Goal: Find contact information: Find contact information

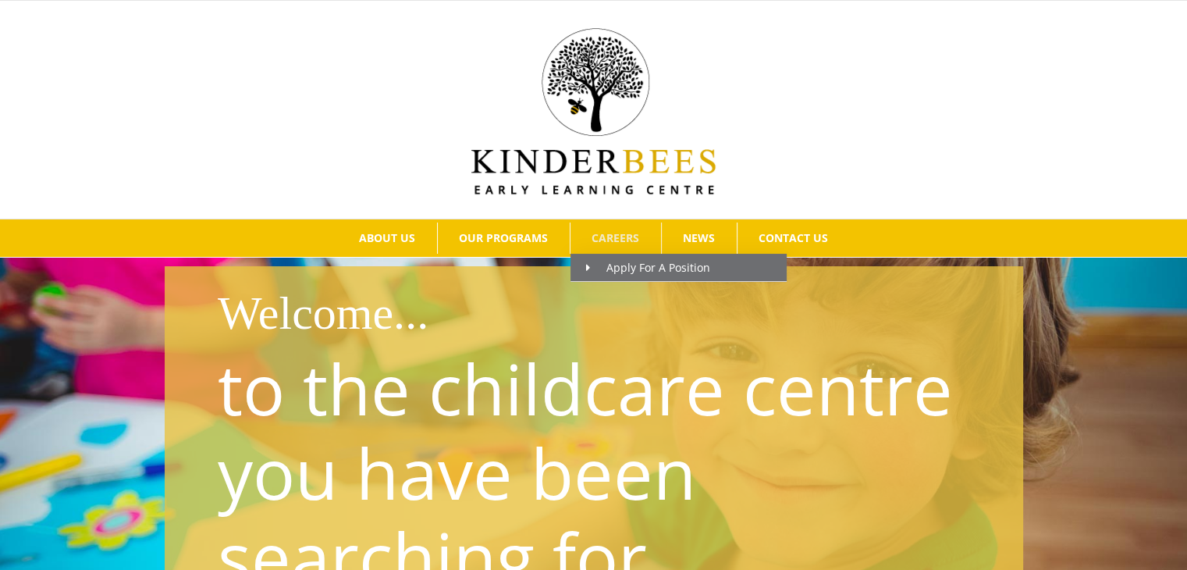
click at [631, 235] on span "CAREERS" at bounding box center [616, 238] width 48 height 11
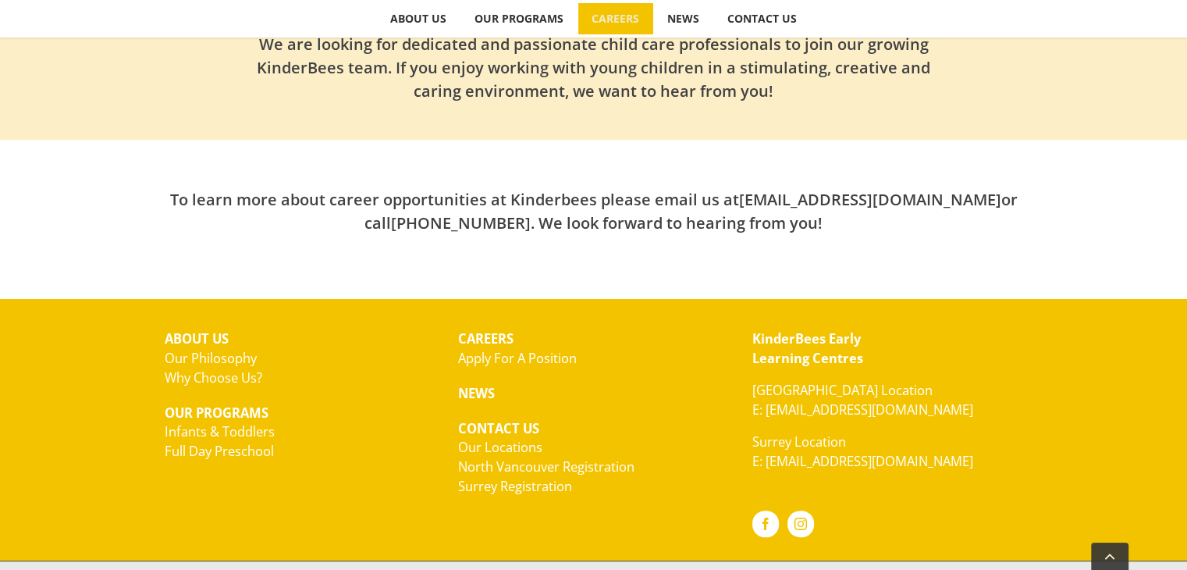
scroll to position [575, 0]
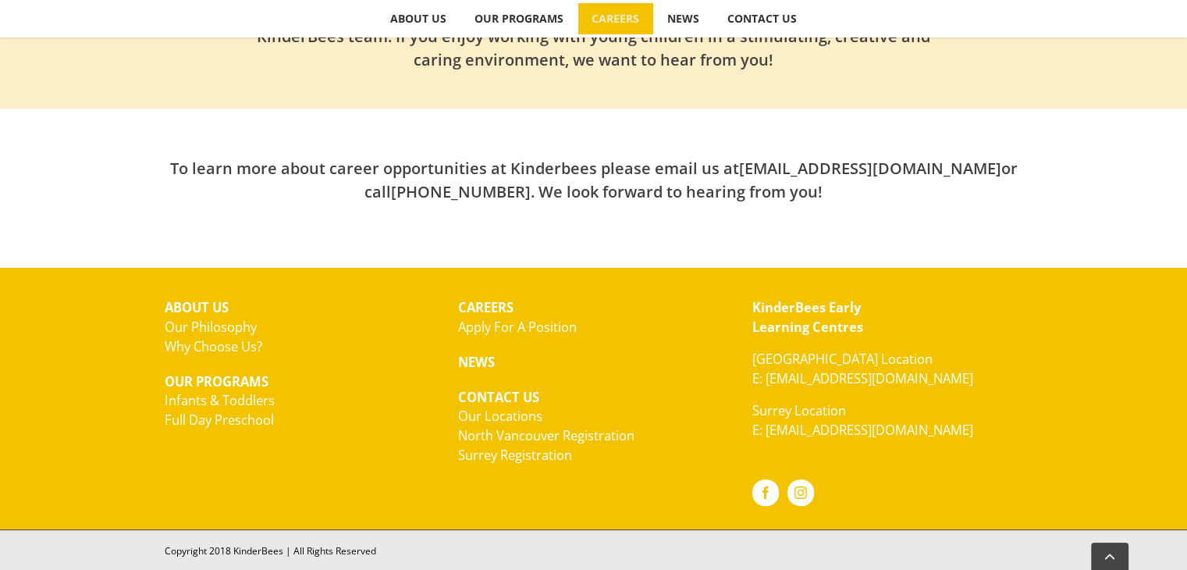
click at [559, 329] on link "Apply For A Position" at bounding box center [517, 327] width 119 height 18
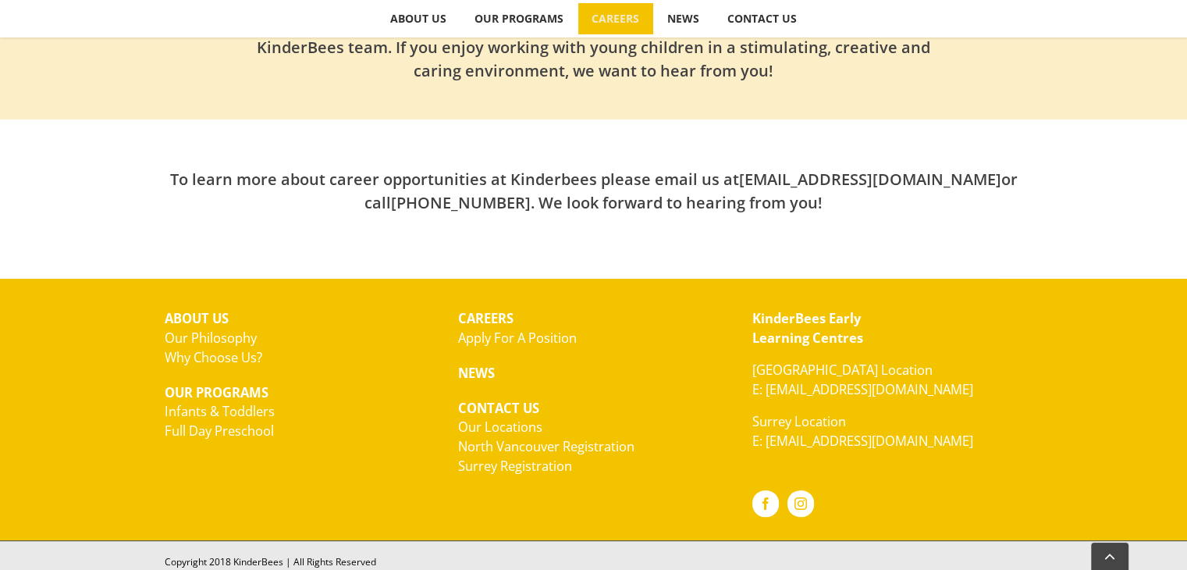
scroll to position [575, 0]
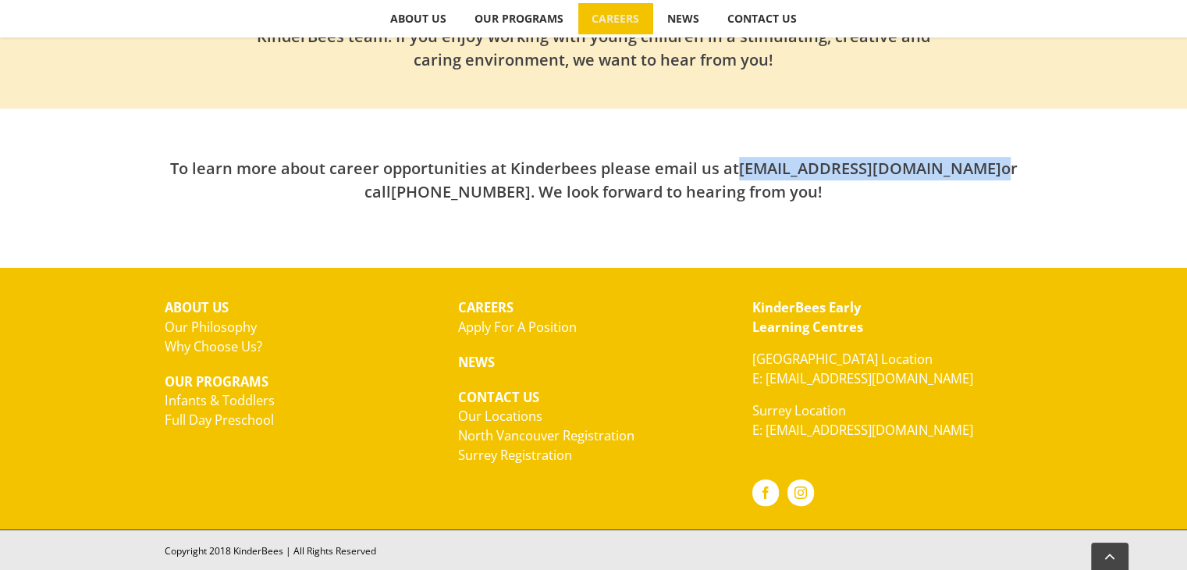
drag, startPoint x: 734, startPoint y: 160, endPoint x: 902, endPoint y: 166, distance: 168.7
click at [902, 166] on h2 "To learn more about career opportunities at Kinderbees please email us at hello…" at bounding box center [594, 180] width 859 height 47
copy h2 "[EMAIL_ADDRESS][DOMAIN_NAME]"
